Goal: Task Accomplishment & Management: Use online tool/utility

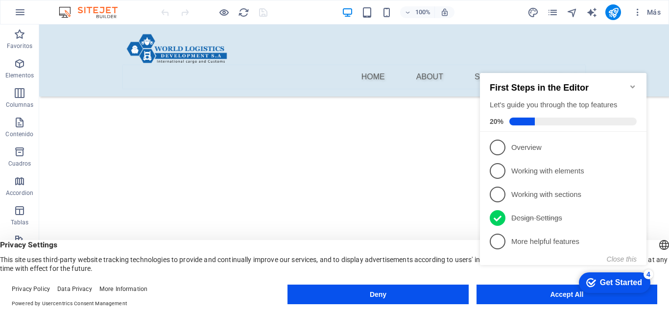
click at [528, 288] on div "checkmark Get Started 4 First Steps in the Editor Let's guide you through the t…" at bounding box center [565, 178] width 178 height 238
drag, startPoint x: 515, startPoint y: 294, endPoint x: 520, endPoint y: 286, distance: 9.5
click at [515, 293] on div "checkmark Get Started 4 First Steps in the Editor Let's guide you through the t…" at bounding box center [565, 178] width 178 height 238
click at [530, 298] on appcues-checklist "Contextual help checklist present on screen" at bounding box center [565, 179] width 178 height 240
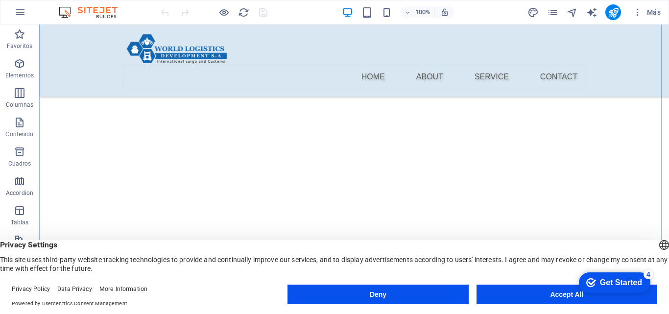
scroll to position [124, 0]
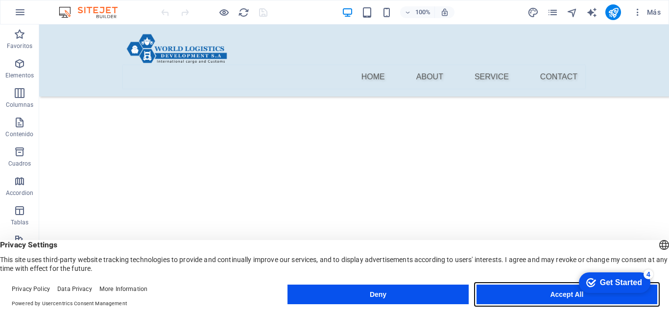
click at [528, 298] on button "Accept All" at bounding box center [566, 294] width 181 height 20
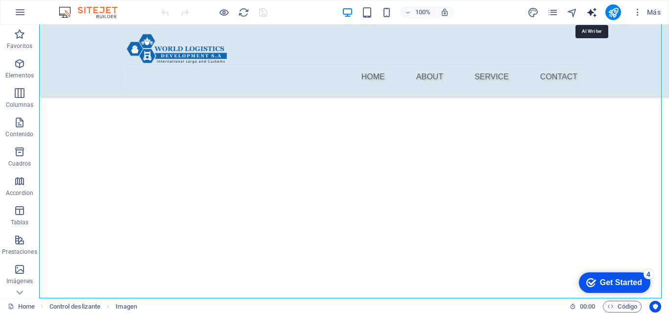
click at [592, 9] on icon "text_generator" at bounding box center [591, 12] width 11 height 11
select select "English"
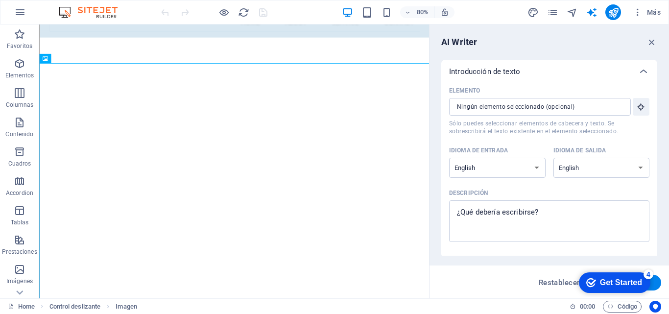
scroll to position [0, 0]
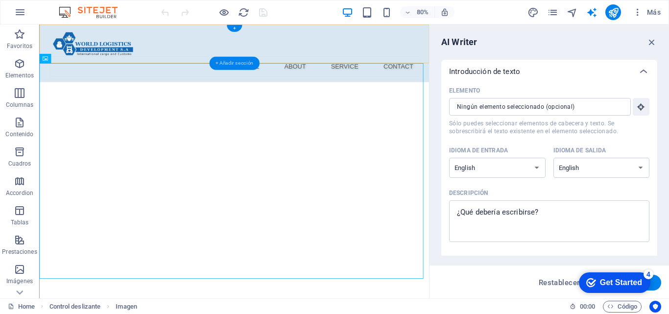
drag, startPoint x: 239, startPoint y: 65, endPoint x: 384, endPoint y: 290, distance: 267.5
click at [239, 65] on div "+ Añadir sección" at bounding box center [234, 63] width 50 height 13
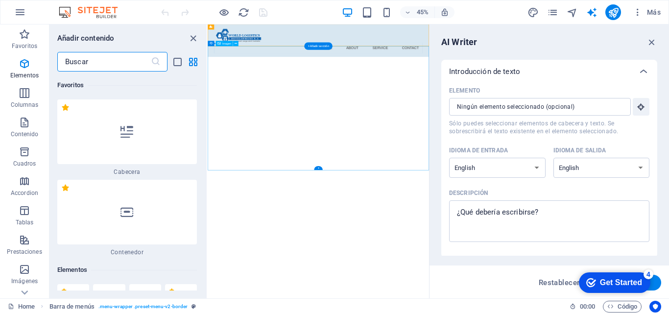
scroll to position [3110, 0]
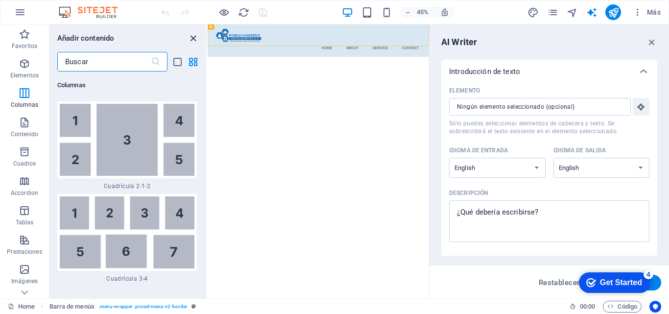
click at [193, 39] on icon "close panel" at bounding box center [192, 38] width 11 height 11
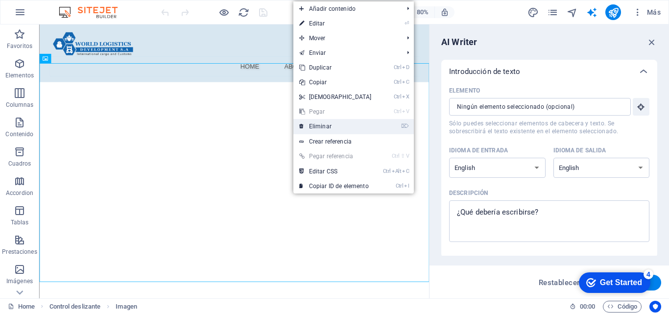
click at [336, 129] on link "⌦ Eliminar" at bounding box center [335, 126] width 84 height 15
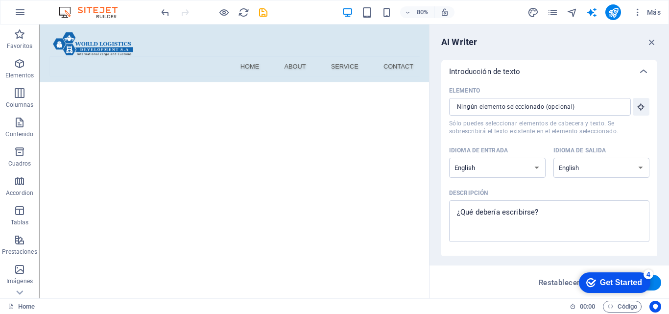
click at [334, 236] on html "Skip to main content Menu Home About Service Contact Suelta el contenido aquí o…" at bounding box center [282, 280] width 487 height 513
click at [655, 11] on span "Más" at bounding box center [646, 12] width 28 height 10
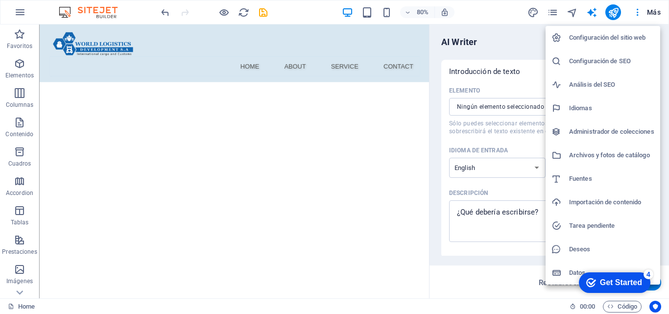
drag, startPoint x: 117, startPoint y: 157, endPoint x: 113, endPoint y: 151, distance: 7.5
click at [117, 157] on div at bounding box center [334, 157] width 669 height 314
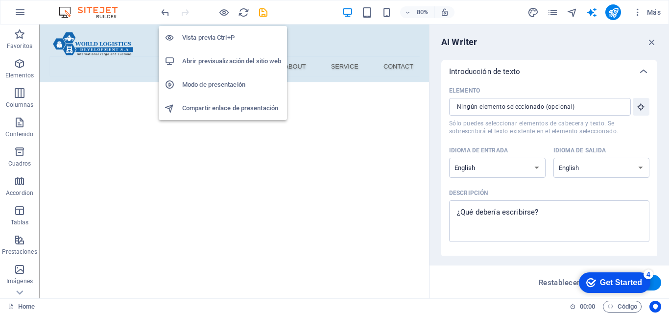
click at [227, 36] on h6 "Vista previa Ctrl+P" at bounding box center [231, 38] width 99 height 12
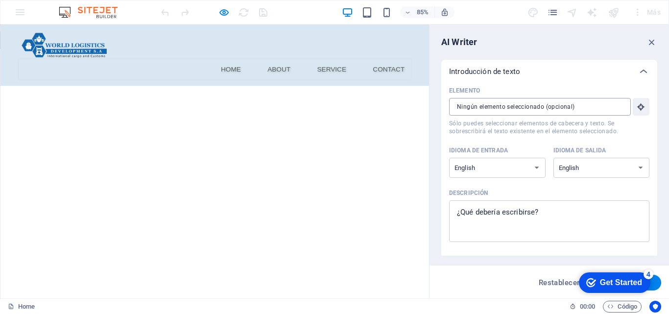
click at [594, 103] on input "Elemento ​ Sólo puedes seleccionar elementos de cabecera y texto. Se sobrescrib…" at bounding box center [536, 107] width 175 height 18
click at [653, 45] on icon "button" at bounding box center [651, 42] width 11 height 11
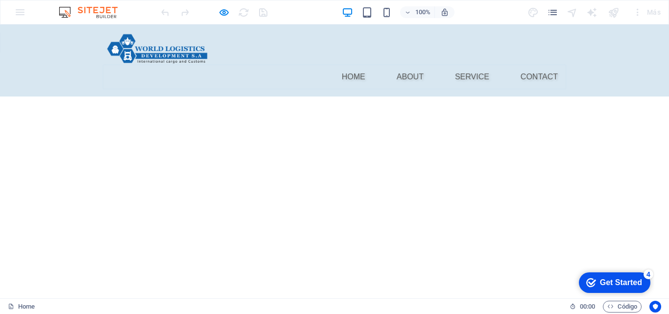
click at [60, 37] on div "Menu Home About Service Contact" at bounding box center [334, 60] width 669 height 72
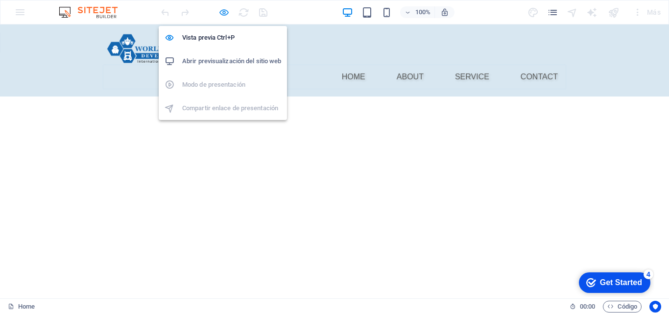
click at [223, 15] on icon "button" at bounding box center [223, 12] width 11 height 11
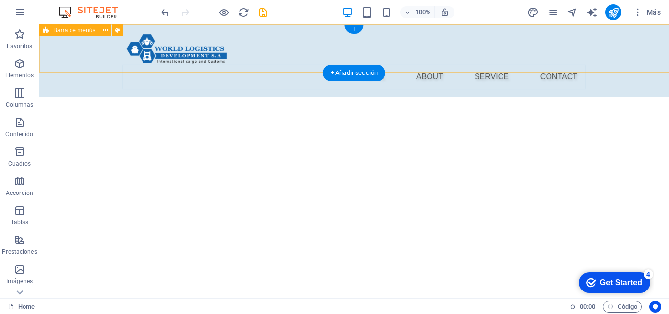
click at [75, 53] on div "Menu Home About Service Contact" at bounding box center [354, 60] width 630 height 72
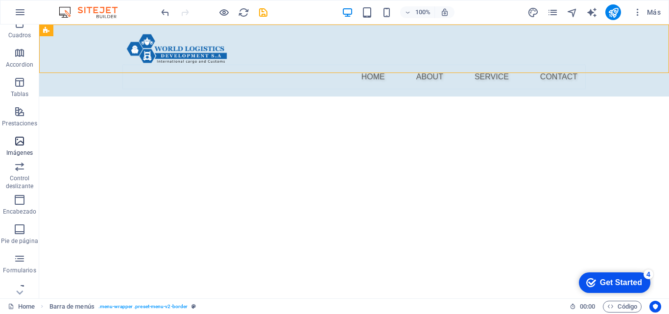
scroll to position [167, 0]
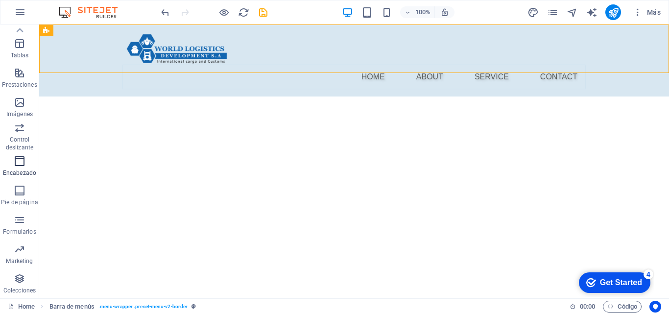
drag, startPoint x: 19, startPoint y: 163, endPoint x: 73, endPoint y: 80, distance: 99.1
click at [19, 163] on icon "button" at bounding box center [20, 161] width 12 height 12
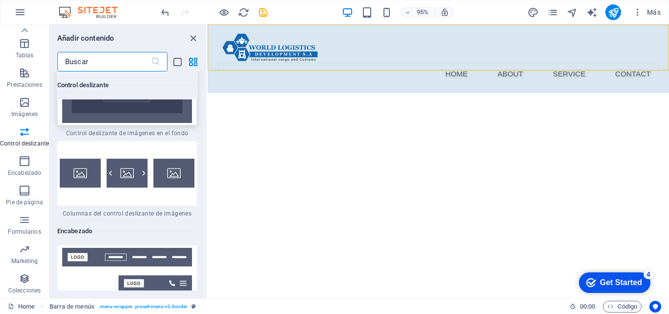
scroll to position [11607, 0]
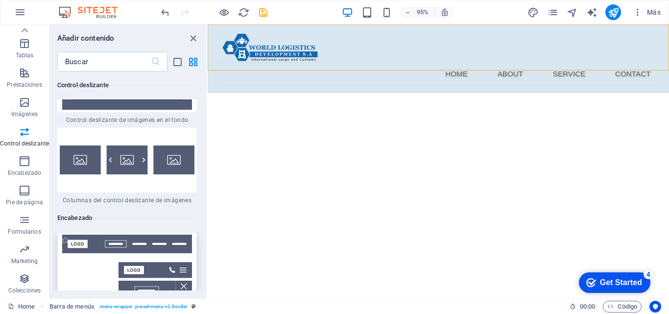
drag, startPoint x: 74, startPoint y: 206, endPoint x: 249, endPoint y: 94, distance: 207.8
click at [74, 234] on img at bounding box center [127, 273] width 135 height 78
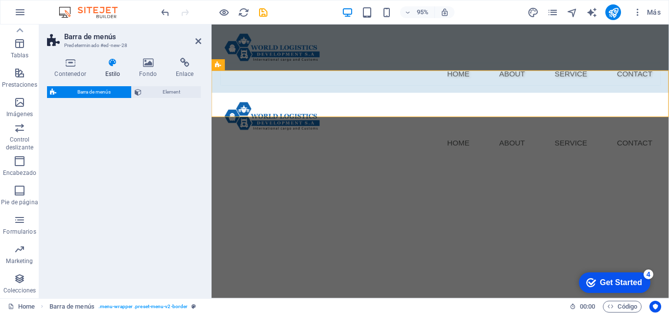
select select "rem"
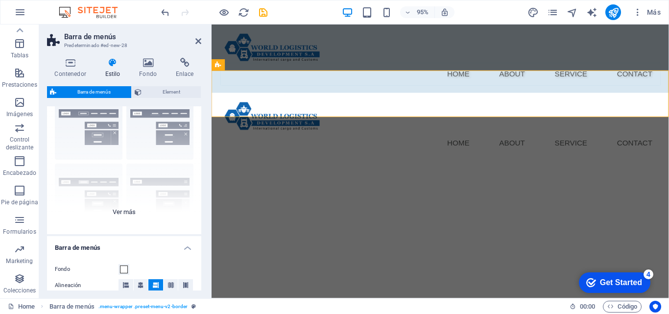
scroll to position [98, 0]
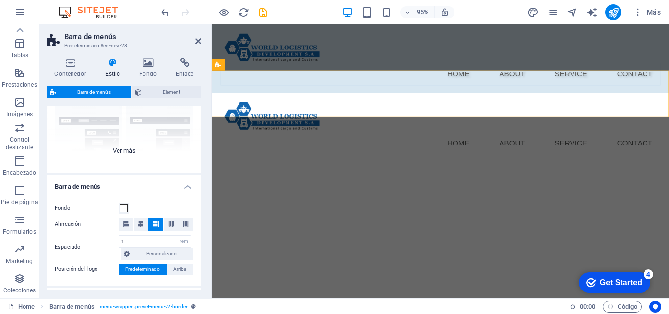
click at [128, 145] on div "Borde Centrado Predeterminado Fijo Loki Desencadenador Ancho XXL" at bounding box center [124, 99] width 154 height 147
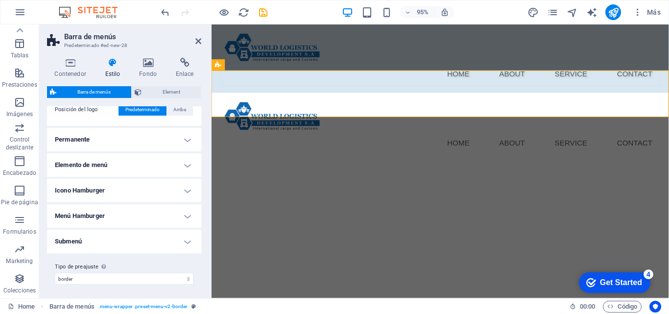
scroll to position [398, 0]
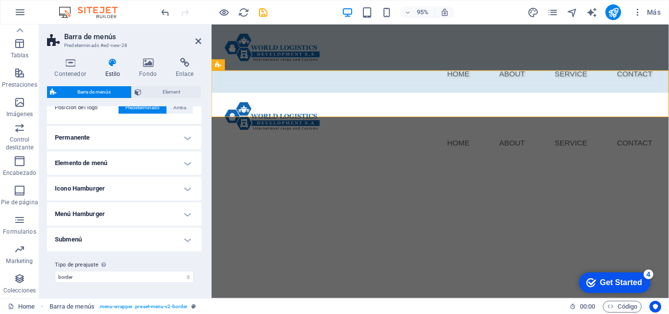
click at [126, 190] on h4 "Icono Hamburger" at bounding box center [124, 188] width 154 height 23
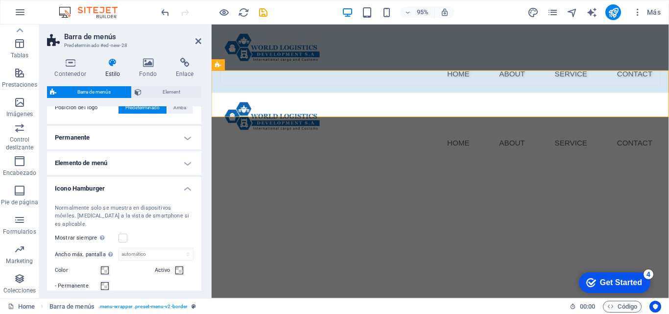
click at [175, 187] on h4 "Icono Hamburger" at bounding box center [124, 186] width 154 height 18
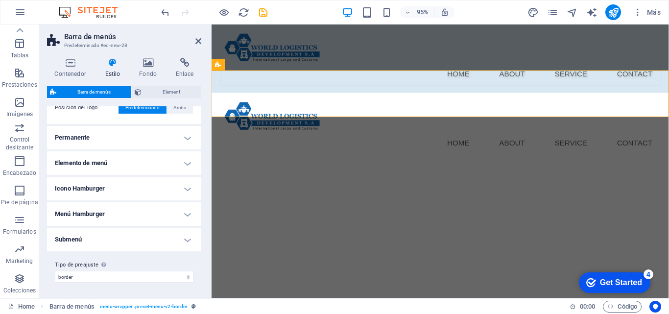
scroll to position [350, 0]
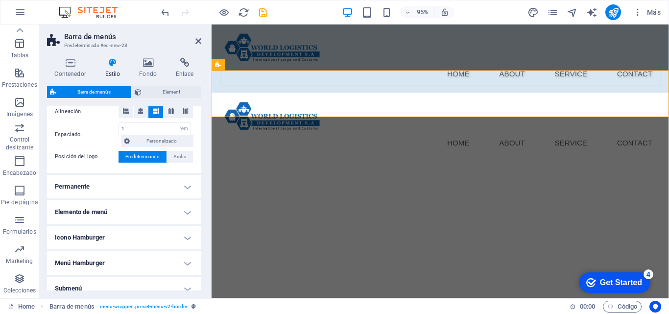
click at [161, 187] on h4 "Permanente" at bounding box center [124, 186] width 154 height 23
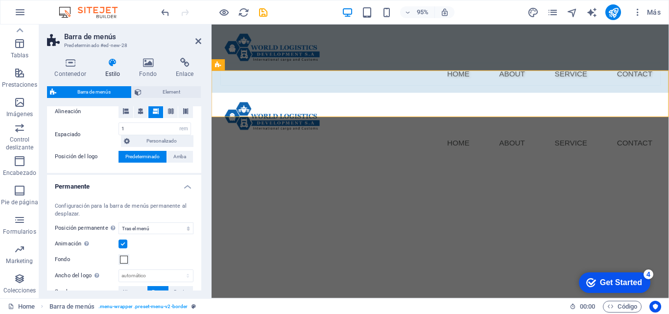
click at [161, 187] on h4 "Permanente" at bounding box center [124, 184] width 154 height 18
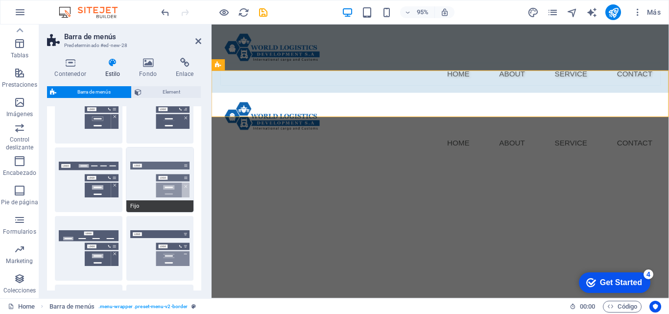
scroll to position [0, 0]
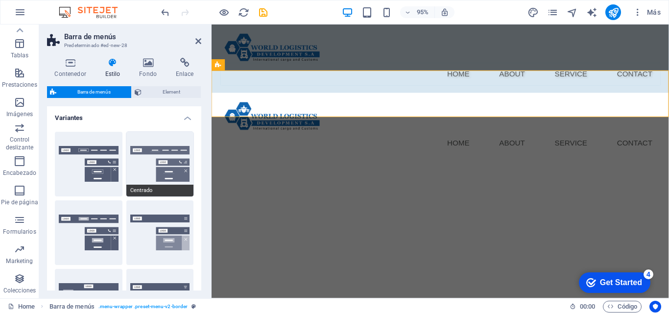
click at [133, 157] on button "Centrado" at bounding box center [160, 164] width 68 height 65
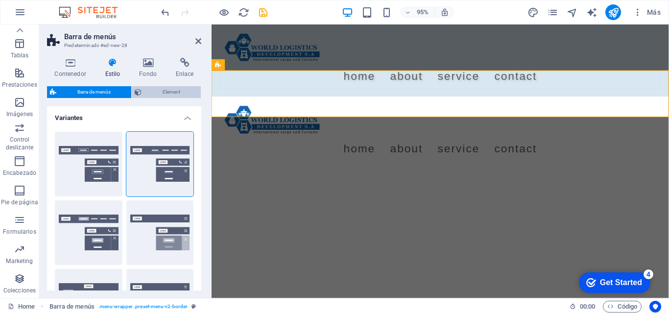
click at [166, 93] on span "Element" at bounding box center [170, 92] width 53 height 12
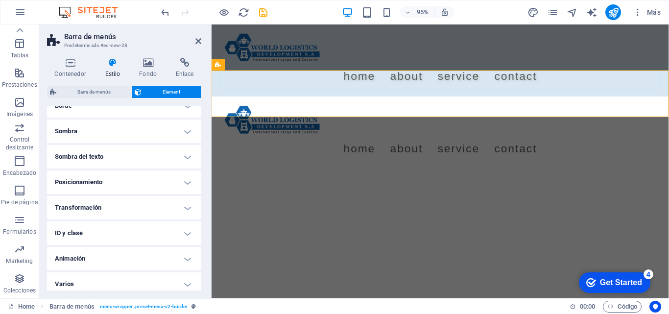
scroll to position [125, 0]
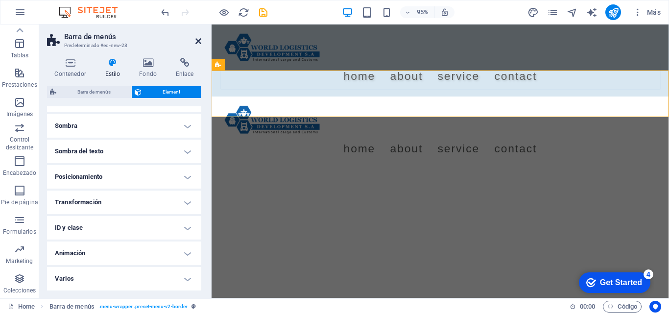
click at [200, 37] on icon at bounding box center [198, 41] width 6 height 8
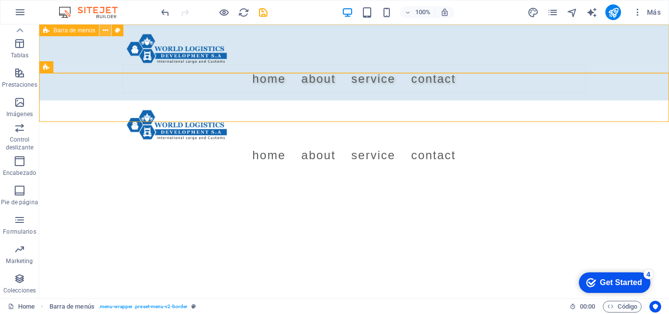
click at [105, 27] on icon at bounding box center [105, 30] width 5 height 10
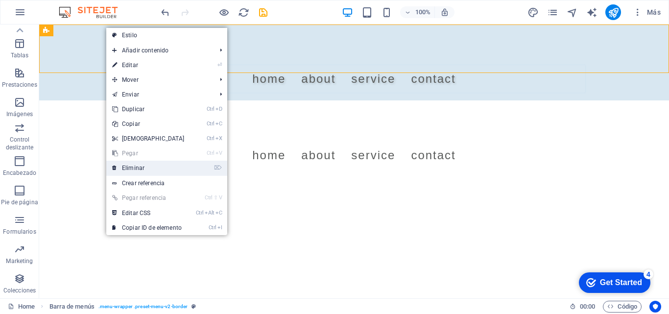
click at [140, 165] on link "⌦ Eliminar" at bounding box center [148, 168] width 84 height 15
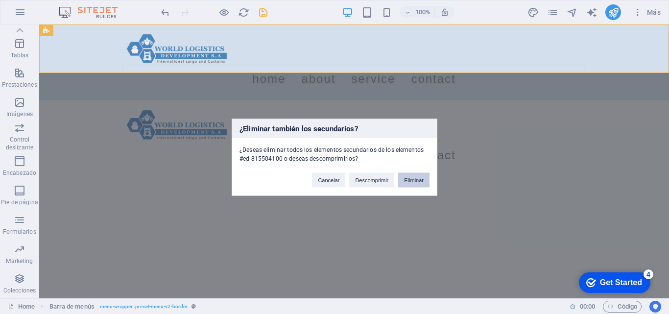
click at [420, 183] on button "Eliminar" at bounding box center [413, 179] width 31 height 15
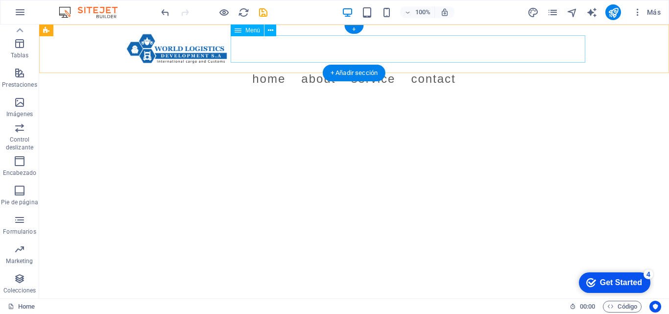
click at [573, 65] on nav "Home About Service Contact" at bounding box center [354, 78] width 462 height 27
click at [279, 65] on nav "Home About Service Contact" at bounding box center [354, 78] width 462 height 27
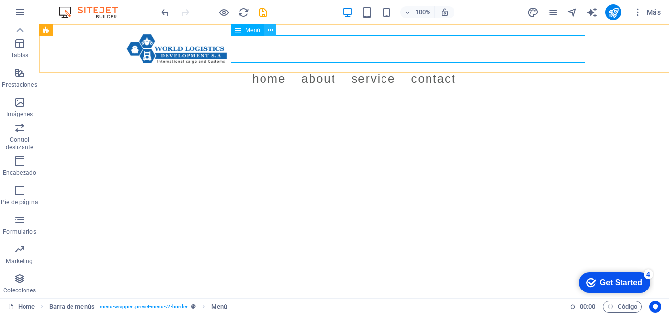
click at [268, 29] on icon at bounding box center [270, 30] width 5 height 10
click at [271, 28] on icon at bounding box center [270, 30] width 5 height 10
click at [576, 65] on nav "Home About Service Contact" at bounding box center [354, 78] width 462 height 27
click at [575, 65] on nav "Home About Service Contact" at bounding box center [354, 78] width 462 height 27
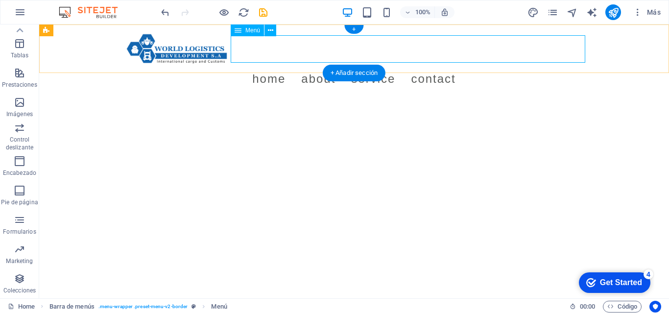
click at [422, 65] on nav "Home About Service Contact" at bounding box center [354, 78] width 462 height 27
select select
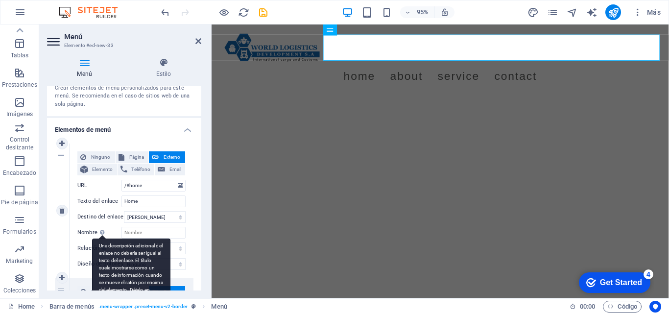
scroll to position [98, 0]
